Goal: Task Accomplishment & Management: Complete application form

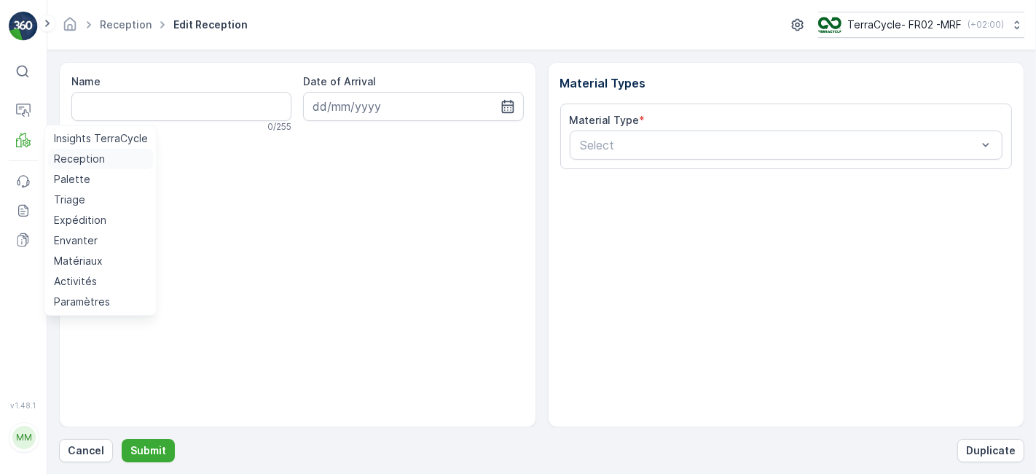
click at [79, 159] on p "Reception" at bounding box center [79, 159] width 51 height 15
click at [90, 157] on p "Reception" at bounding box center [79, 159] width 51 height 15
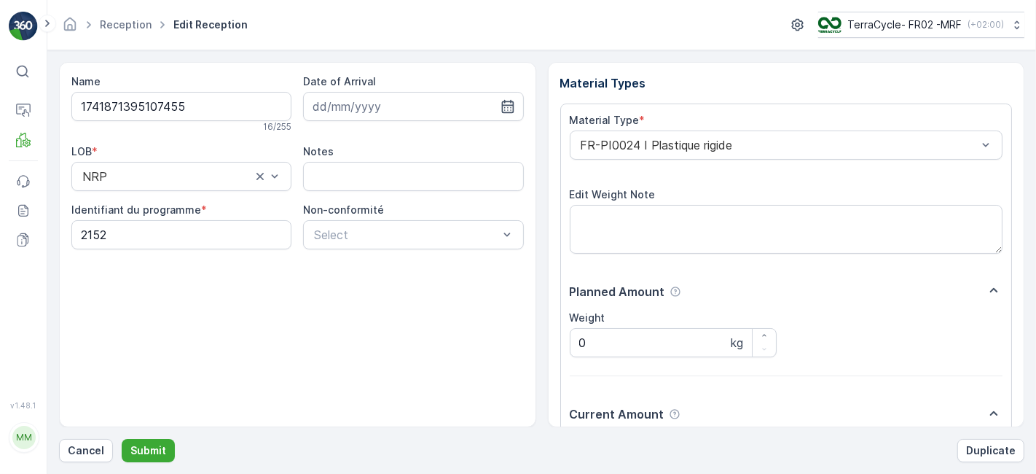
scroll to position [179, 0]
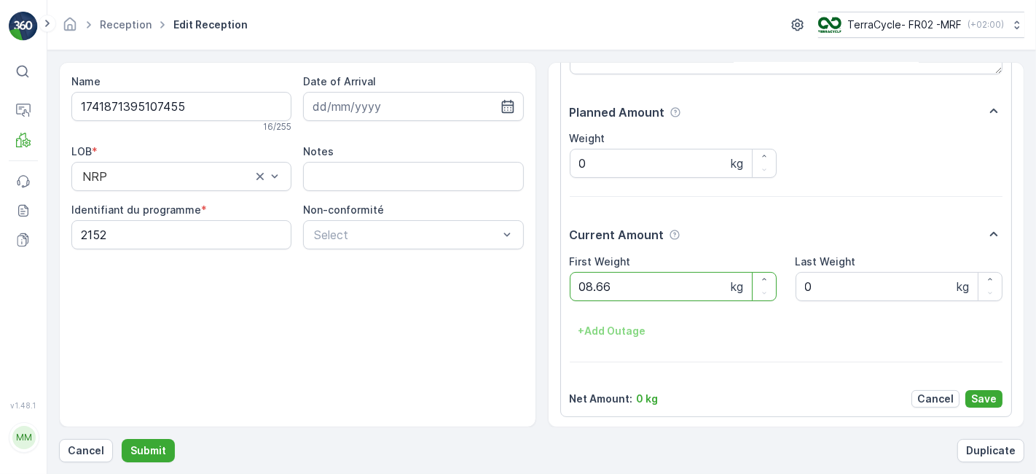
click at [122, 439] on button "Submit" at bounding box center [148, 450] width 53 height 23
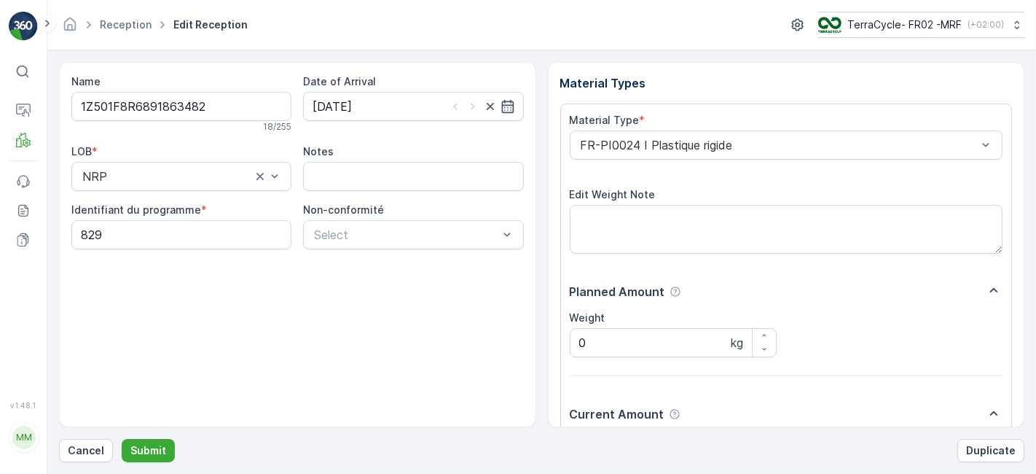
scroll to position [179, 0]
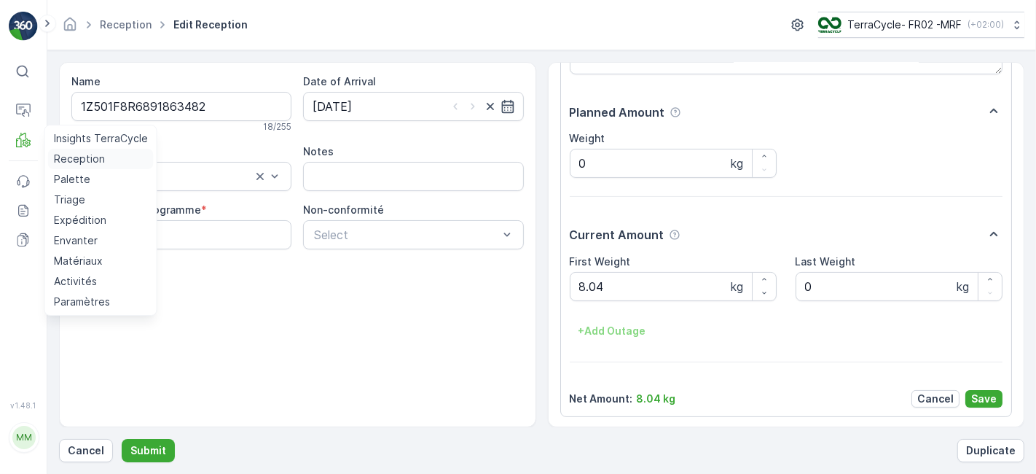
click at [65, 156] on p "Reception" at bounding box center [79, 159] width 51 height 15
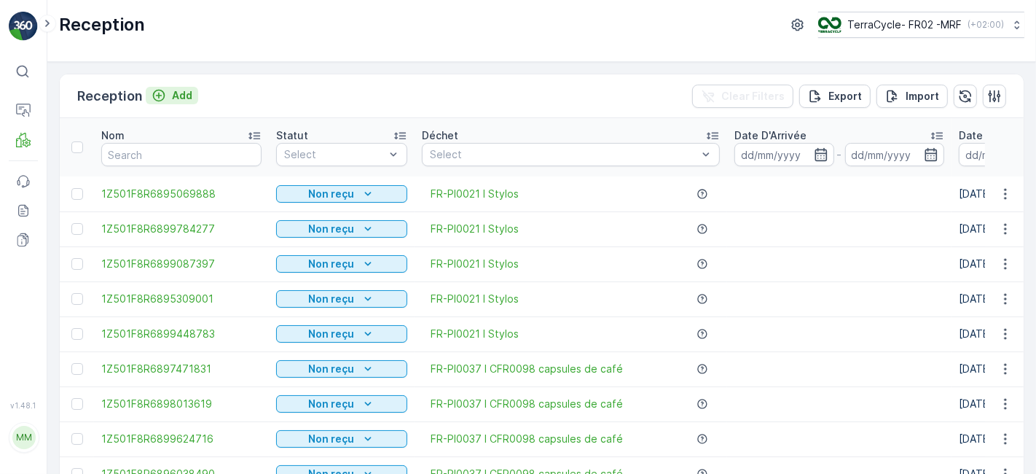
click at [175, 97] on p "Add" at bounding box center [182, 95] width 20 height 15
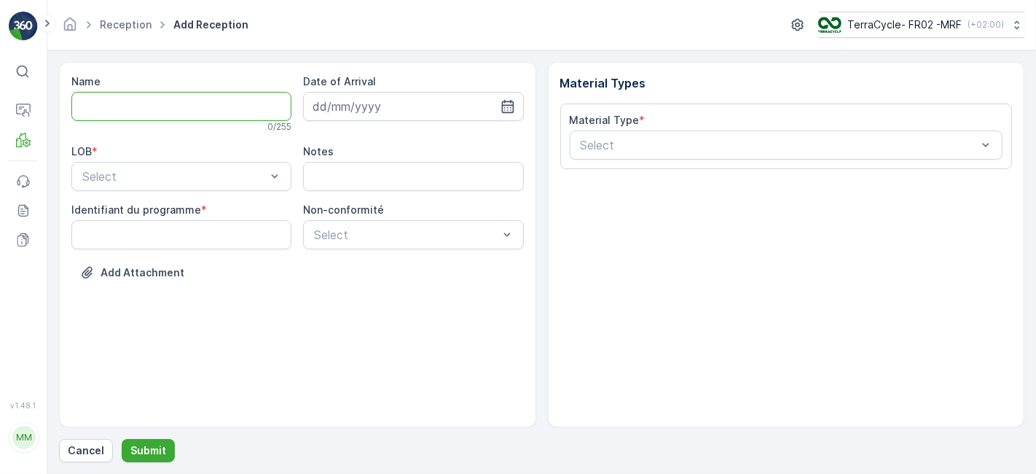
click at [146, 107] on input "Name" at bounding box center [181, 106] width 220 height 29
click at [194, 230] on programme "Identifiant du programme" at bounding box center [181, 234] width 220 height 29
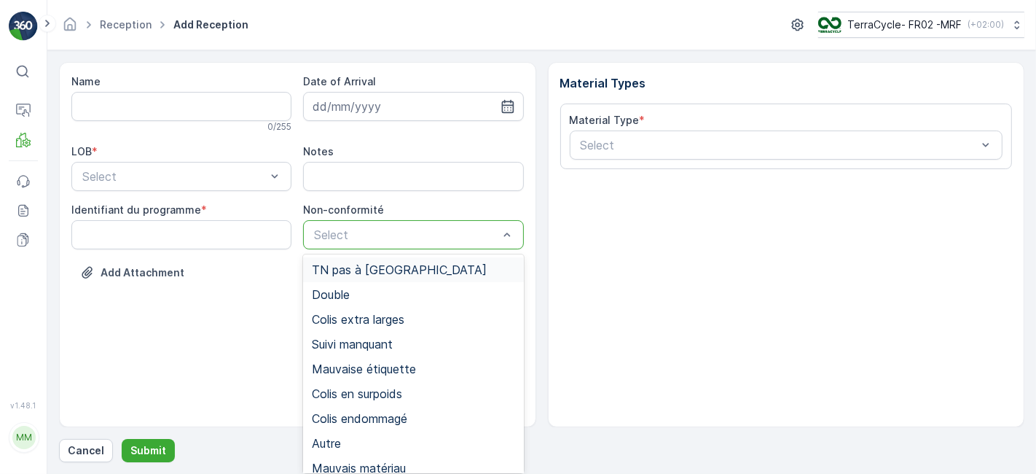
click at [337, 247] on div "Select" at bounding box center [413, 234] width 220 height 29
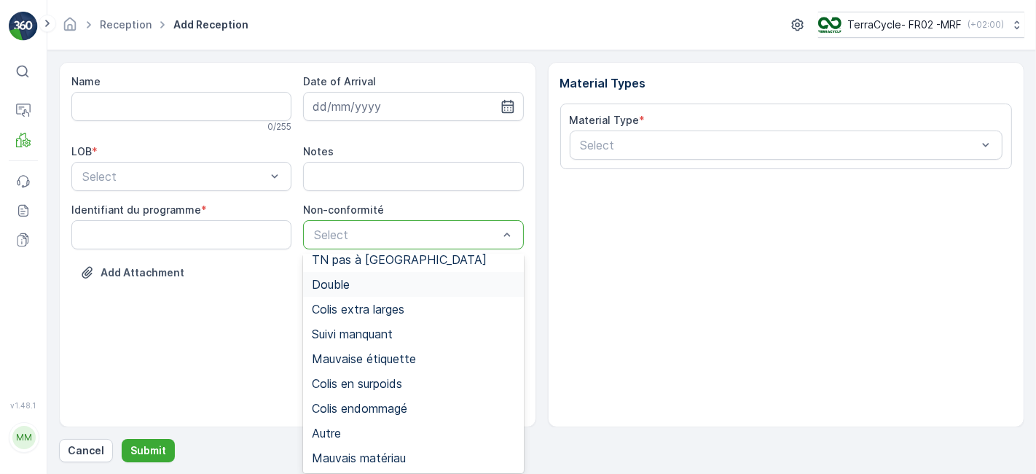
click at [368, 288] on div "Double" at bounding box center [413, 284] width 203 height 13
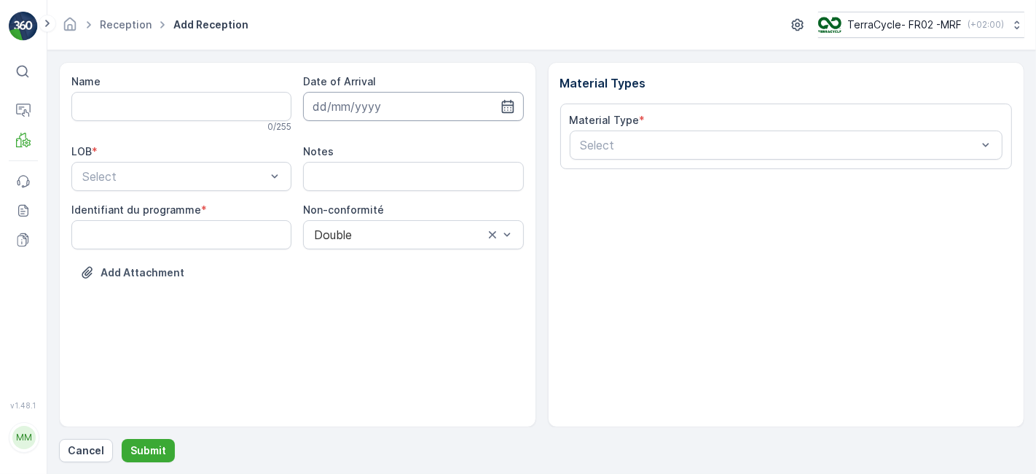
click at [423, 114] on input at bounding box center [413, 106] width 220 height 29
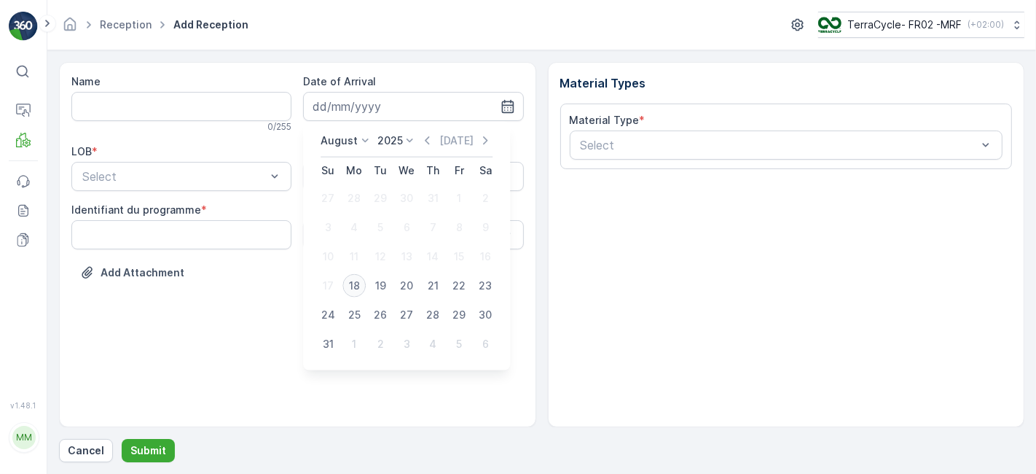
click at [353, 287] on div "18" at bounding box center [354, 285] width 23 height 23
type input "[DATE]"
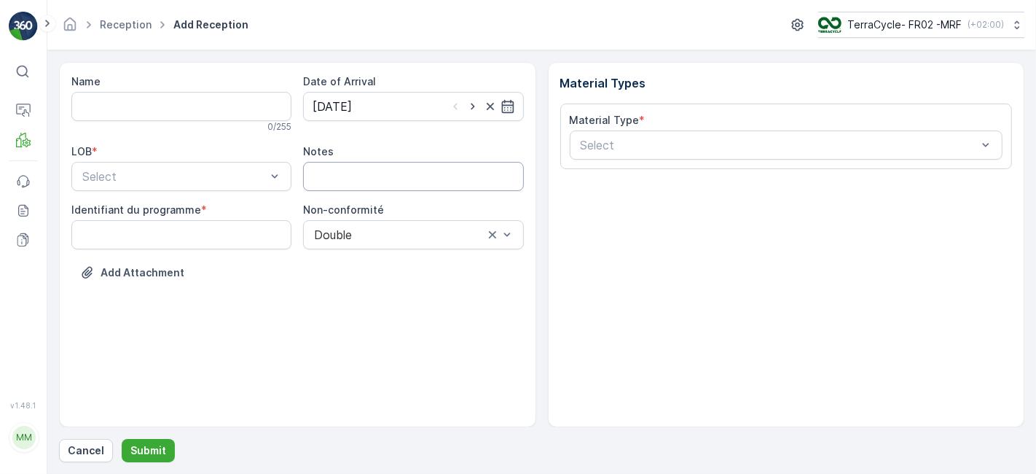
click at [337, 173] on input "Notes" at bounding box center [413, 176] width 220 height 29
type input "1Z501F8R6891863482"
click at [122, 439] on button "Submit" at bounding box center [148, 450] width 53 height 23
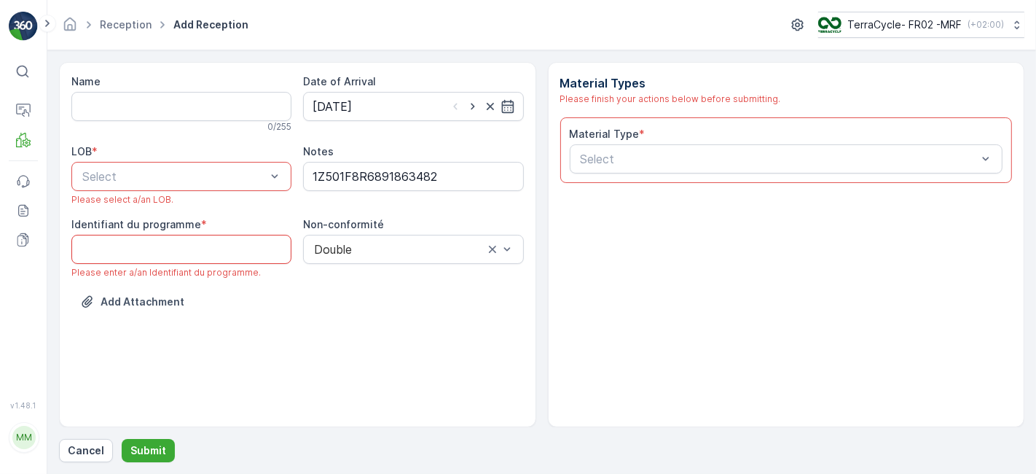
click at [176, 244] on programme "Identifiant du programme" at bounding box center [181, 249] width 220 height 29
click at [477, 388] on div "Name 0 / 255 Date of Arrival [DATE] LOB * Select Please select a/an LOB. Notes …" at bounding box center [297, 244] width 477 height 365
click at [206, 246] on programme "Identifiant du programme" at bounding box center [181, 249] width 220 height 29
type programme "829"
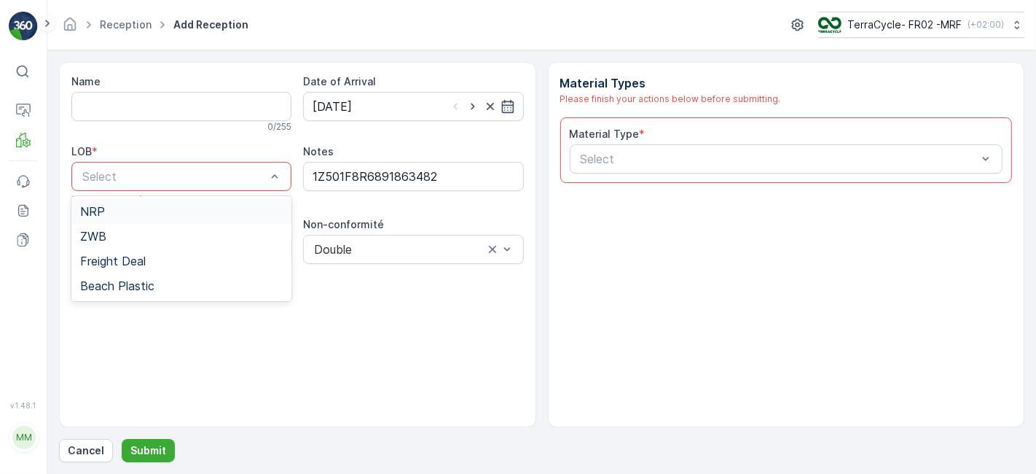
click at [183, 168] on div "Select" at bounding box center [174, 176] width 187 height 17
click at [179, 203] on div "NRP" at bounding box center [181, 211] width 221 height 25
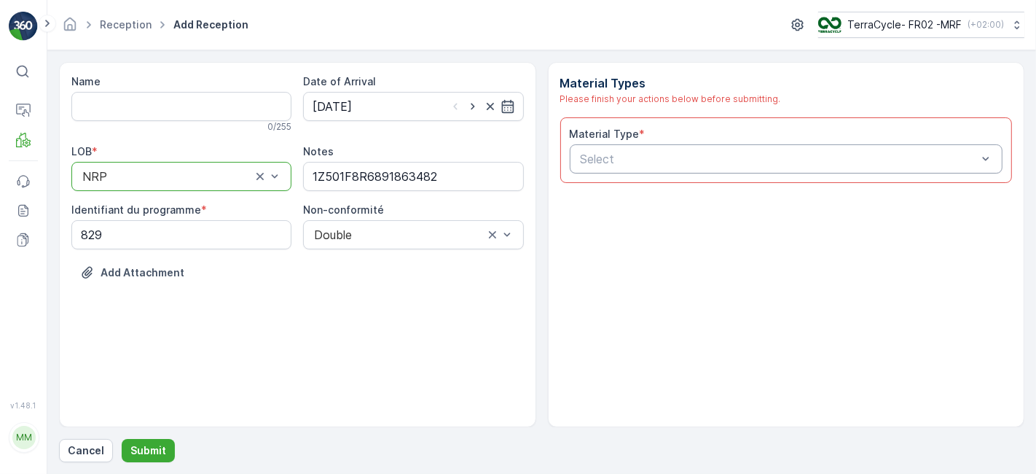
click at [616, 151] on div "Select" at bounding box center [779, 158] width 400 height 17
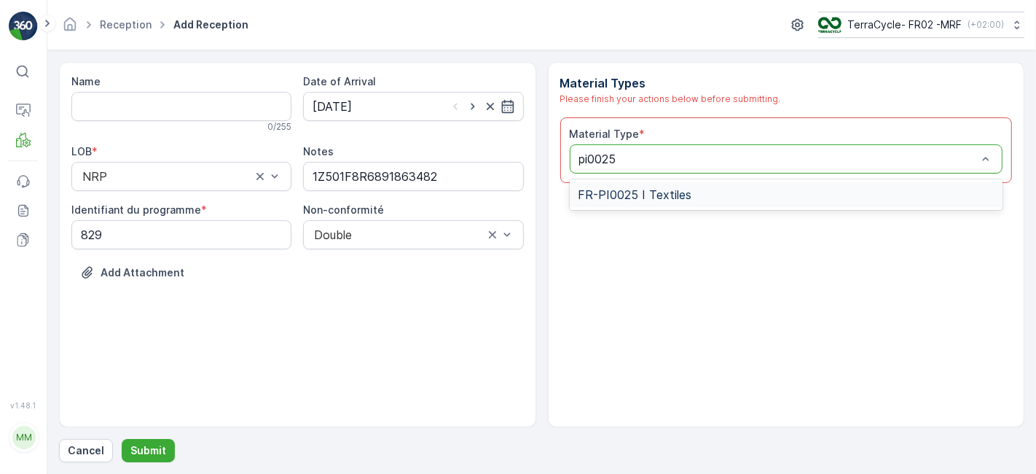
type input "pi002"
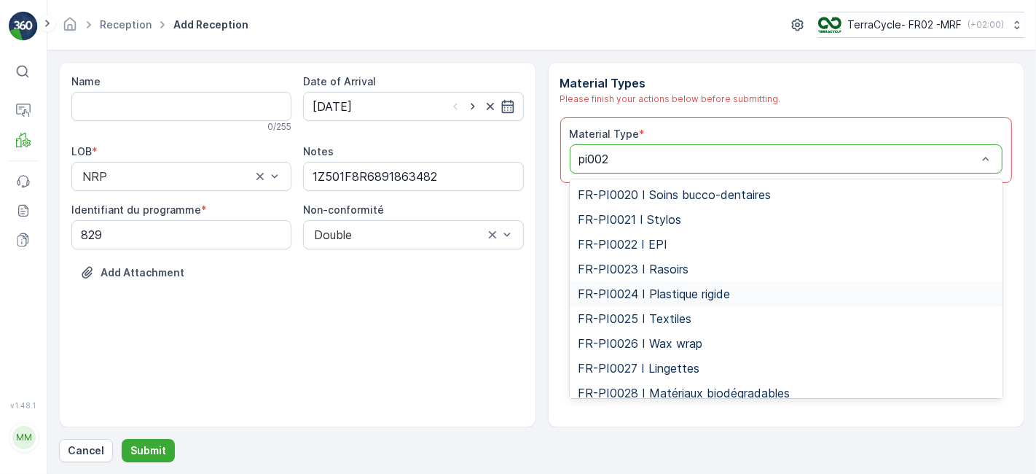
click at [691, 294] on span "FR-PI0024 I Plastique rigide" at bounding box center [655, 293] width 152 height 13
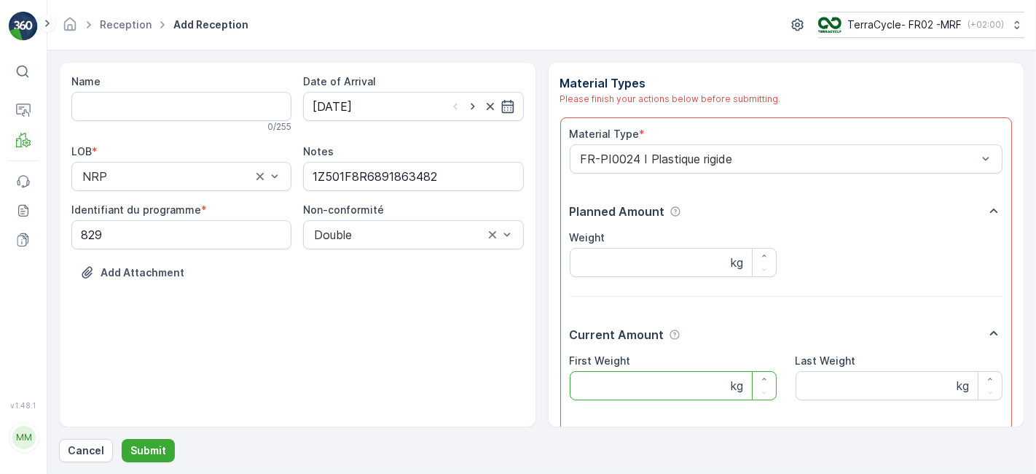
click at [633, 389] on Weight "First Weight" at bounding box center [673, 385] width 207 height 29
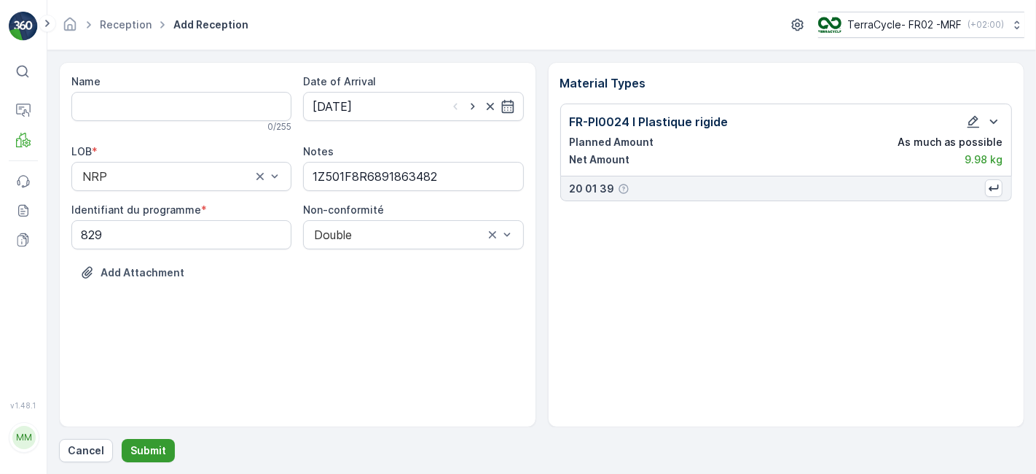
click at [142, 451] on p "Submit" at bounding box center [148, 450] width 36 height 15
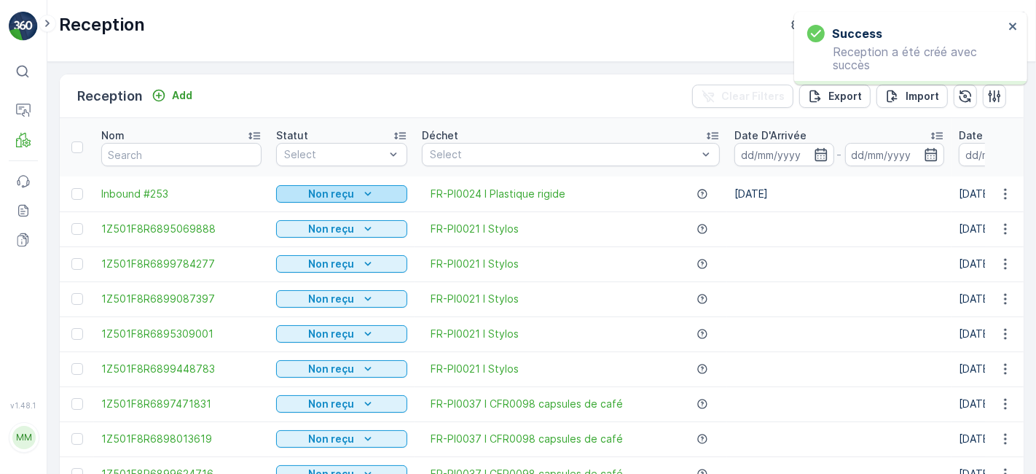
click at [320, 196] on p "Non reçu" at bounding box center [332, 194] width 46 height 15
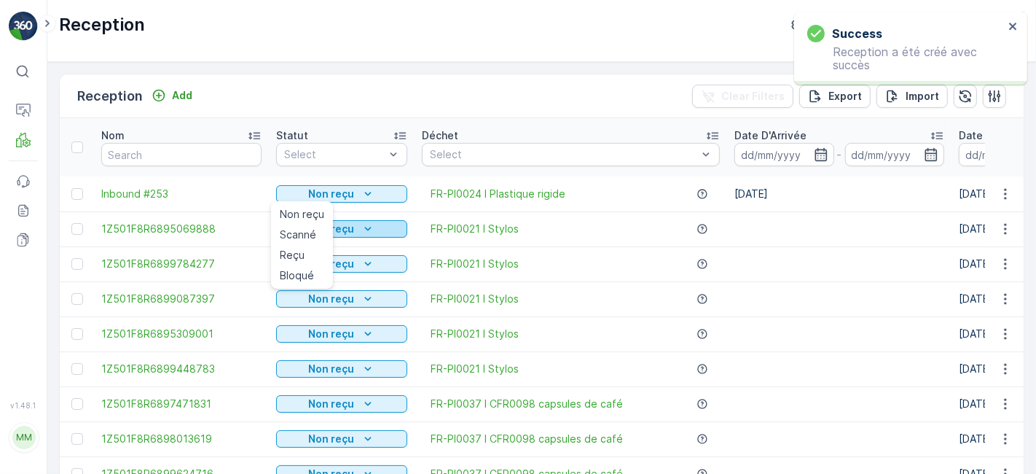
click at [313, 233] on span "Scanné" at bounding box center [298, 234] width 36 height 15
